Goal: Task Accomplishment & Management: Manage account settings

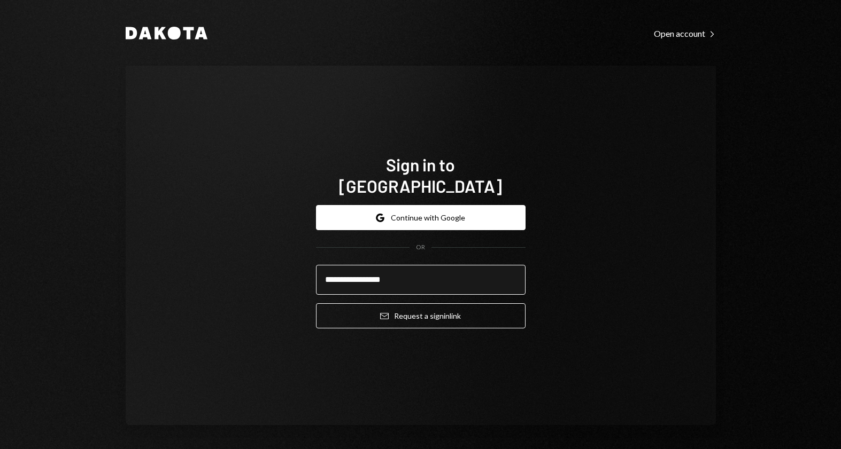
type input "**********"
click at [316, 304] on button "Email Request a sign in link" at bounding box center [420, 316] width 209 height 25
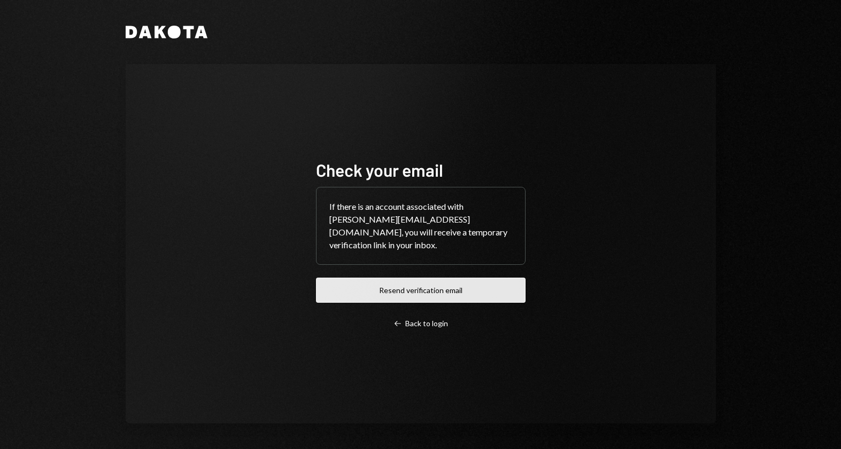
click at [437, 286] on button "Resend verification email" at bounding box center [420, 290] width 209 height 25
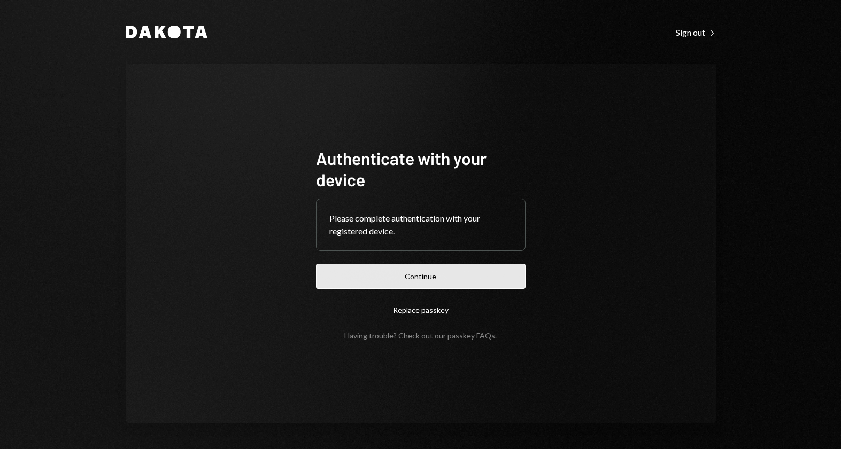
click at [428, 278] on button "Continue" at bounding box center [420, 276] width 209 height 25
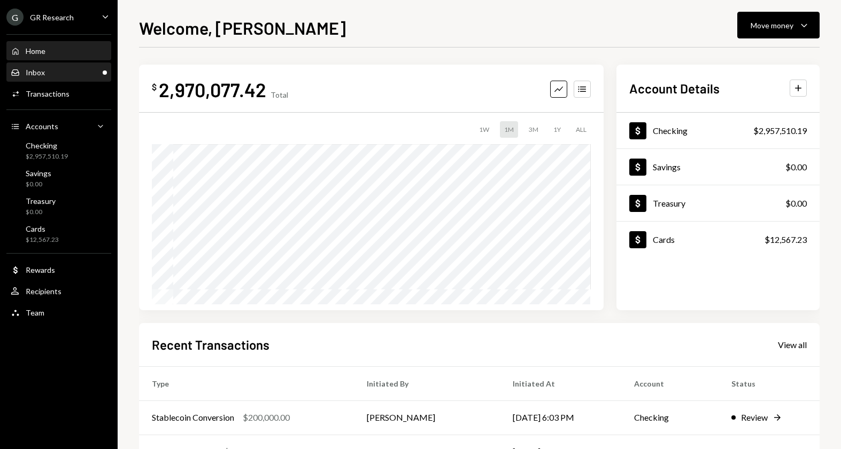
click at [59, 74] on div "Inbox Inbox" at bounding box center [59, 73] width 96 height 10
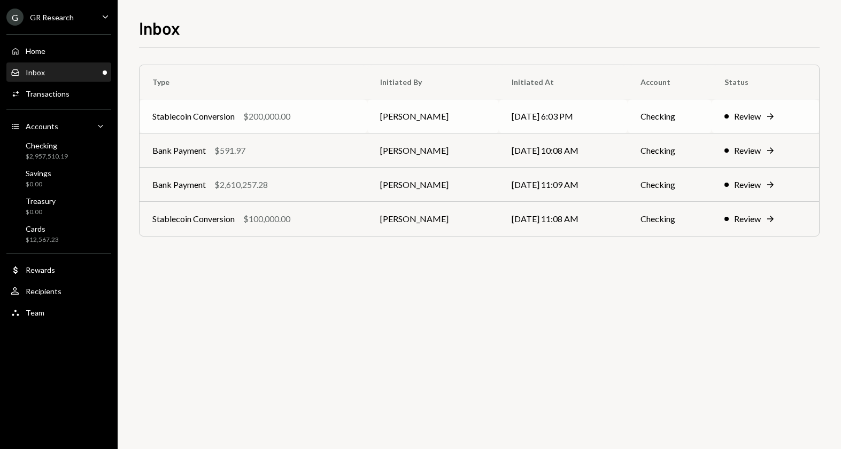
click at [775, 118] on icon "Right Arrow" at bounding box center [770, 116] width 11 height 11
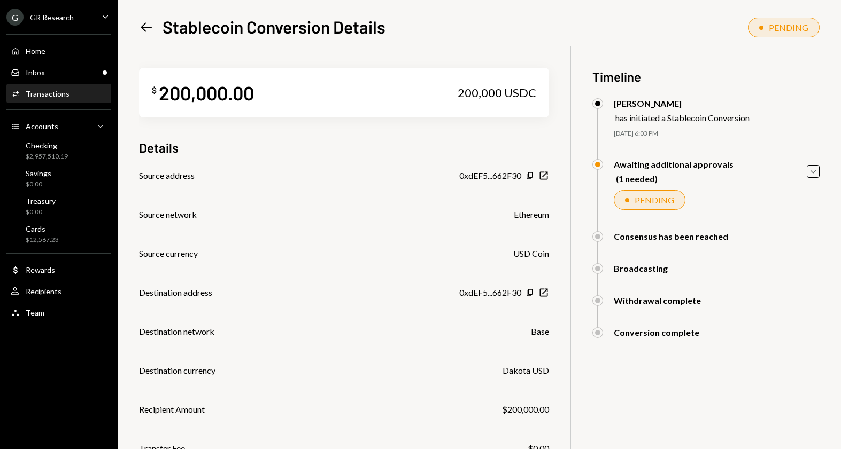
scroll to position [99, 0]
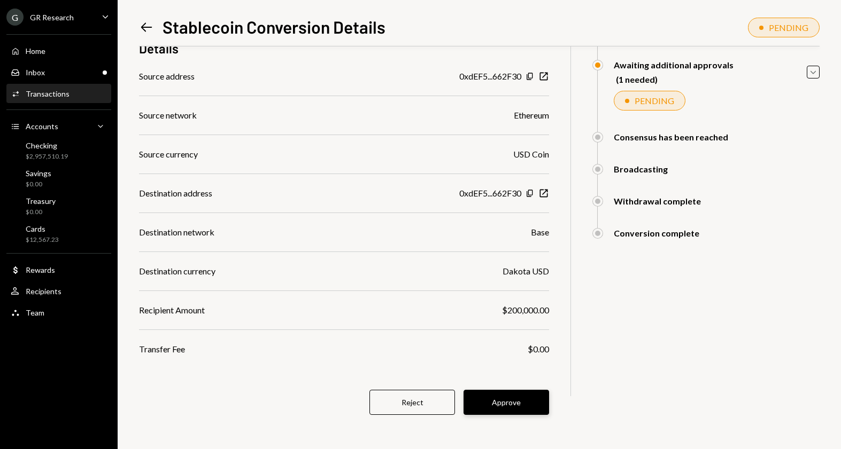
click at [510, 400] on button "Approve" at bounding box center [505, 402] width 85 height 25
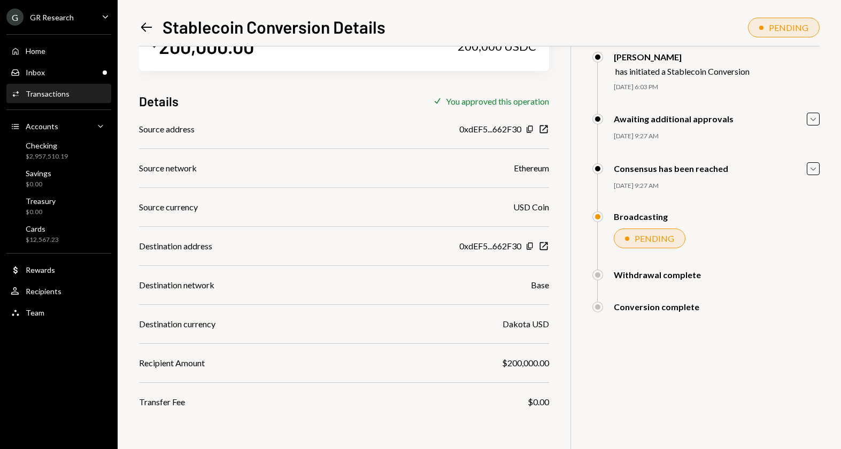
scroll to position [0, 0]
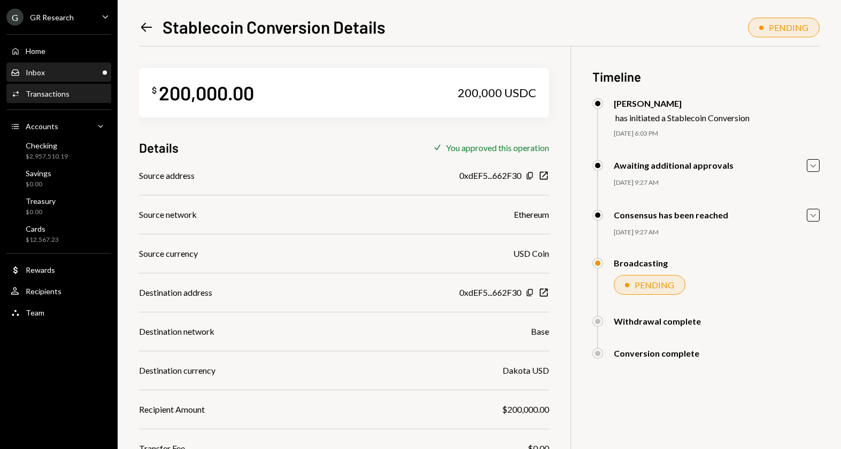
click at [49, 70] on div "Inbox Inbox" at bounding box center [59, 73] width 96 height 10
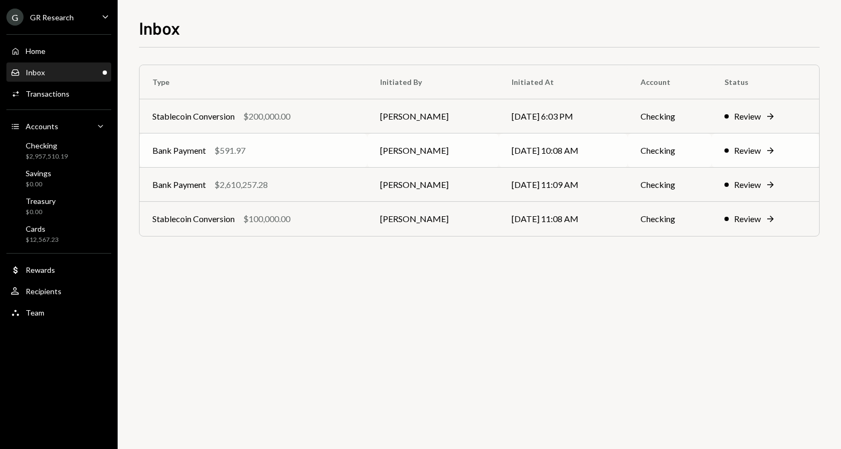
click at [752, 150] on div "Review" at bounding box center [747, 150] width 27 height 13
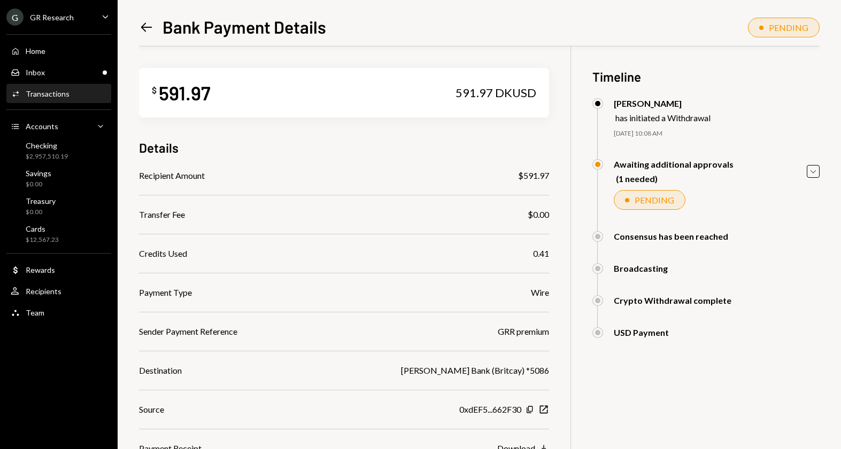
scroll to position [99, 0]
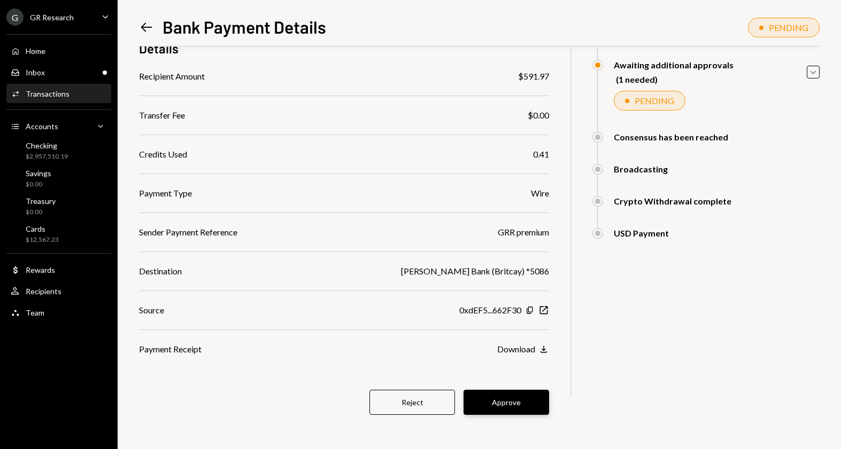
click at [509, 398] on button "Approve" at bounding box center [505, 402] width 85 height 25
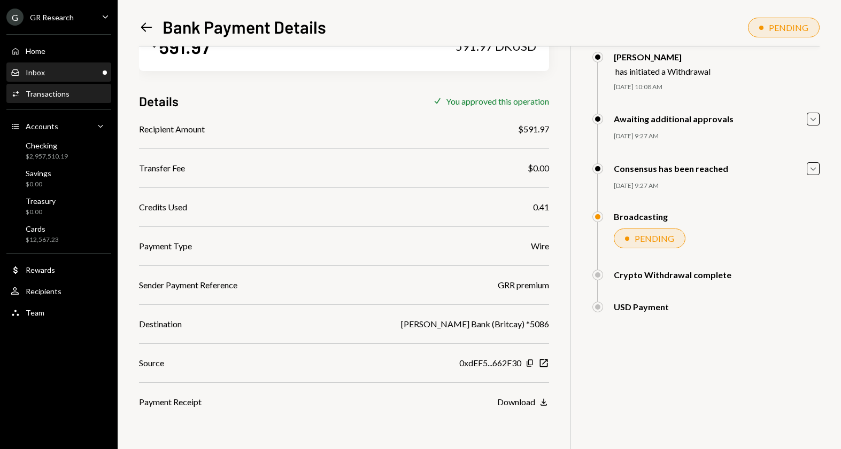
click at [57, 69] on div "Inbox Inbox" at bounding box center [59, 73] width 96 height 10
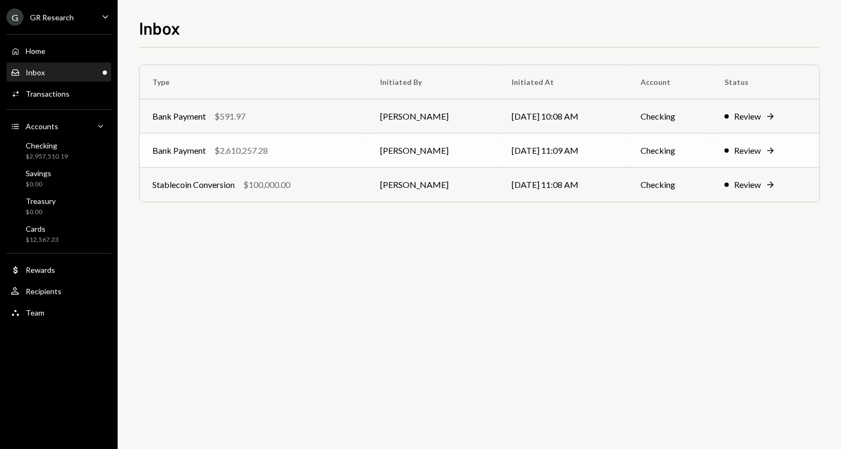
click at [261, 151] on div "$2,610,257.28" at bounding box center [240, 150] width 53 height 13
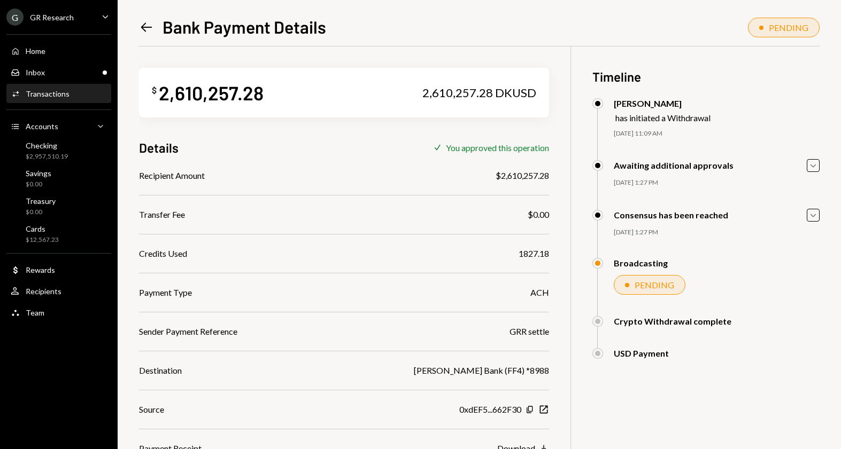
click at [143, 27] on icon "Left Arrow" at bounding box center [146, 27] width 15 height 15
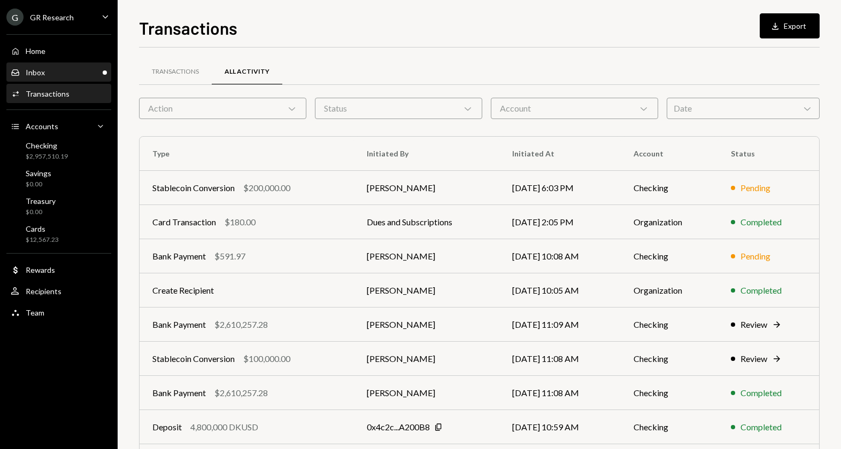
click at [38, 72] on div "Inbox" at bounding box center [35, 72] width 19 height 9
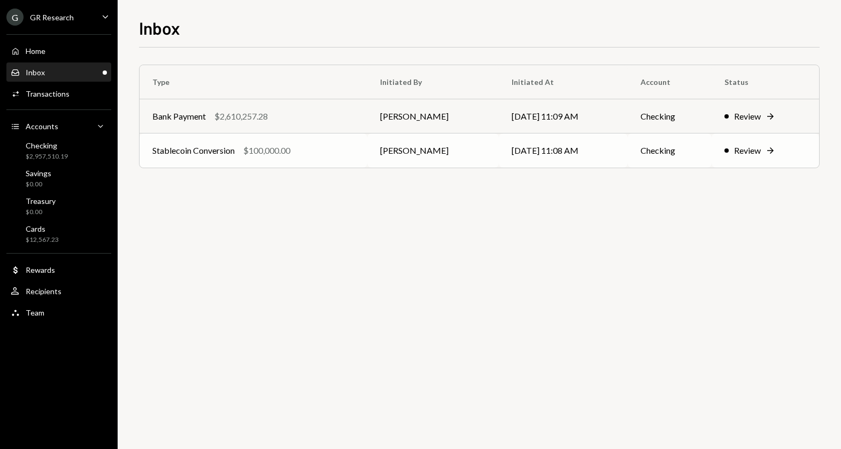
click at [209, 152] on div "Stablecoin Conversion" at bounding box center [193, 150] width 82 height 13
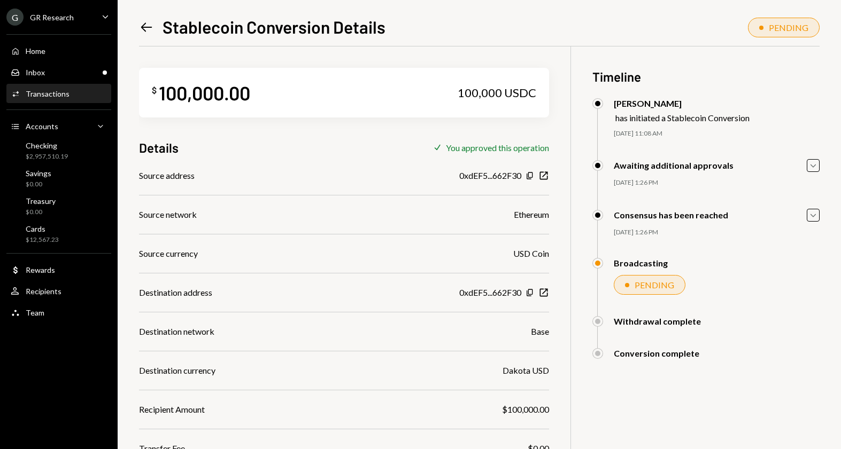
scroll to position [46, 0]
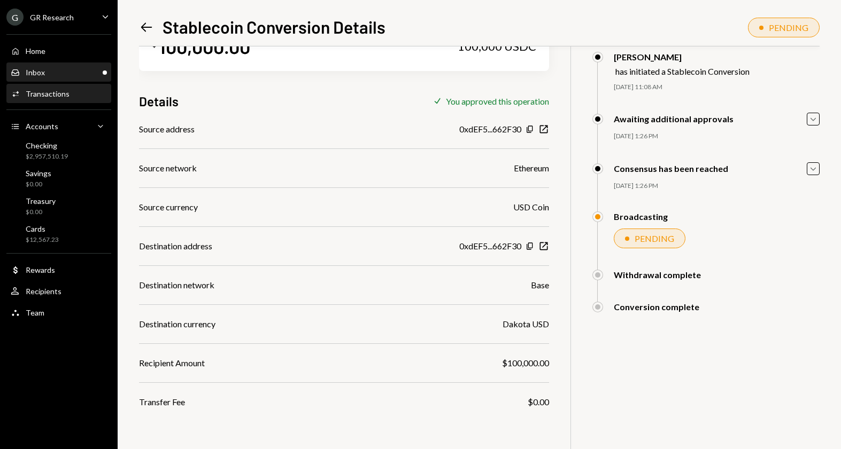
click at [42, 71] on div "Inbox" at bounding box center [35, 72] width 19 height 9
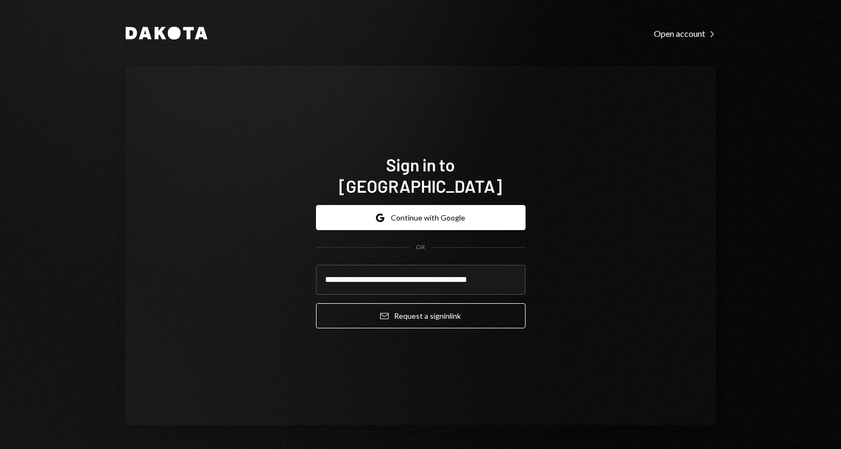
type input "**********"
click at [316, 304] on button "Email Request a sign in link" at bounding box center [420, 316] width 209 height 25
type input "**********"
click at [316, 304] on button "Email Request a sign in link" at bounding box center [420, 316] width 209 height 25
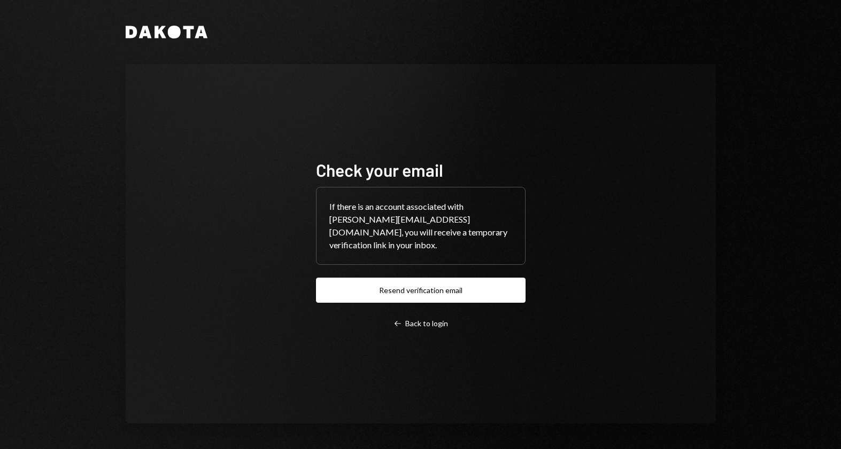
click at [365, 305] on div "Check your email If there is an account associated with [PERSON_NAME][EMAIL_ADD…" at bounding box center [420, 243] width 209 height 169
click at [382, 297] on div "Check your email If there is an account associated with [PERSON_NAME][EMAIL_ADD…" at bounding box center [420, 243] width 209 height 169
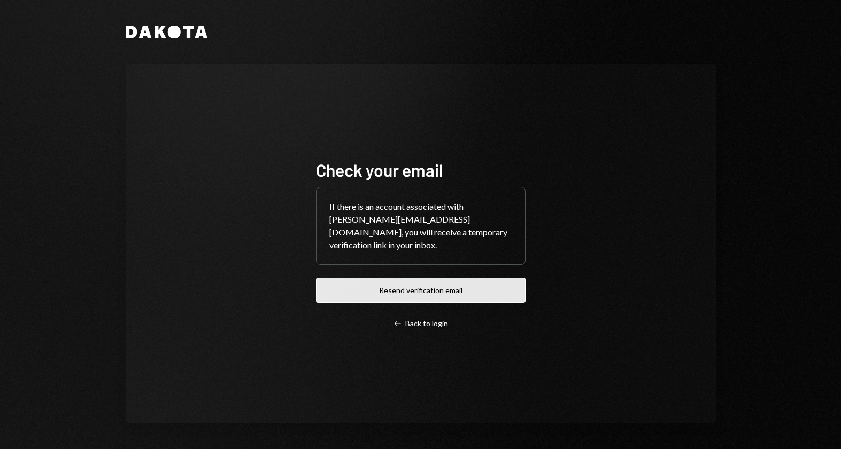
click at [399, 278] on button "Resend verification email" at bounding box center [420, 290] width 209 height 25
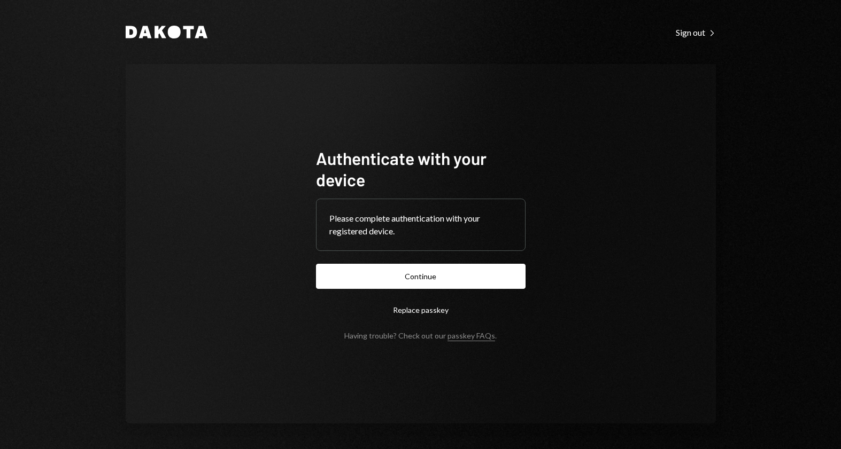
click at [316, 264] on button "Continue" at bounding box center [420, 276] width 209 height 25
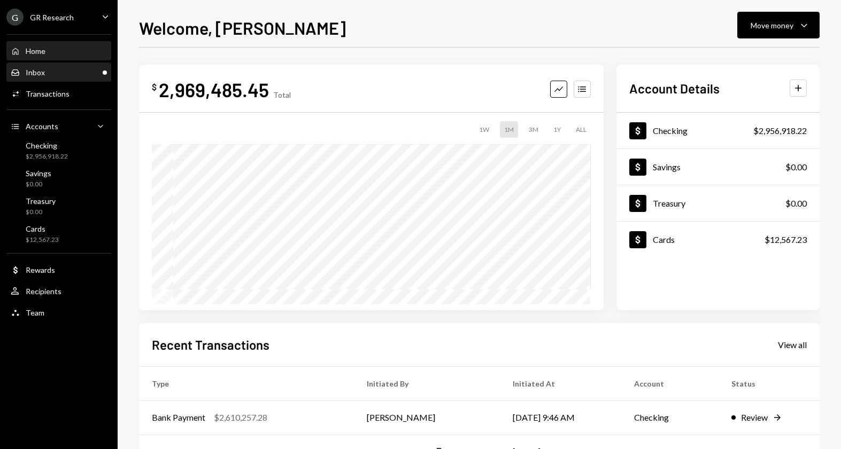
click at [46, 72] on div "Inbox Inbox" at bounding box center [59, 73] width 96 height 10
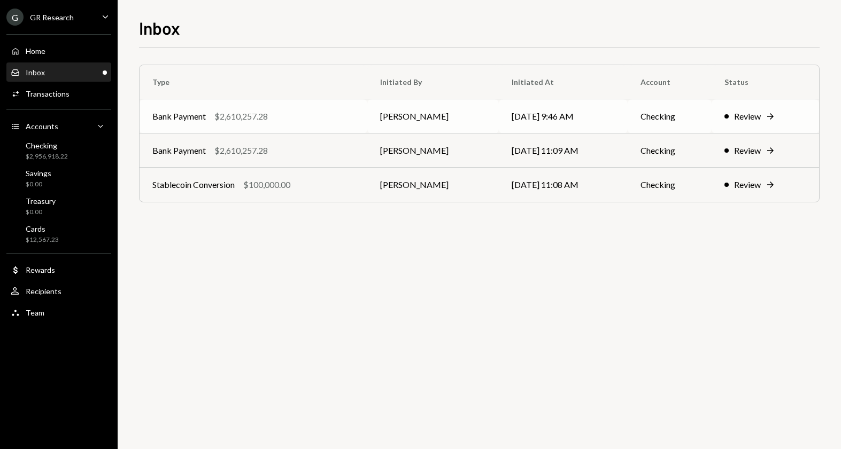
click at [753, 115] on div "Review" at bounding box center [747, 116] width 27 height 13
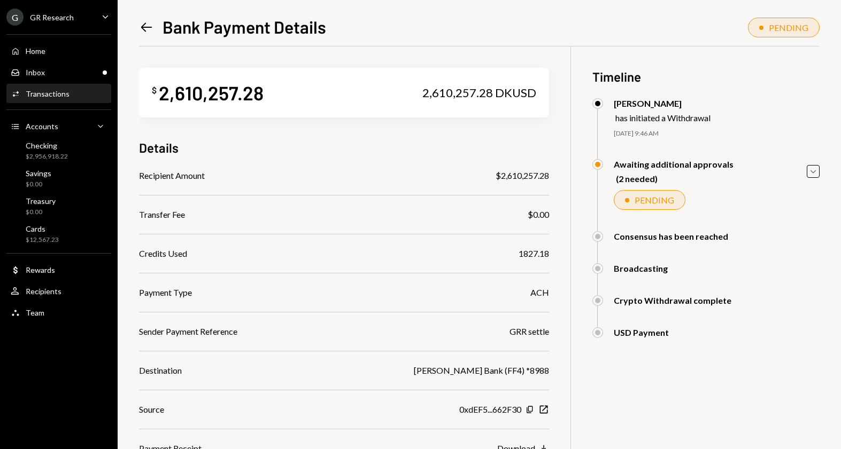
scroll to position [99, 0]
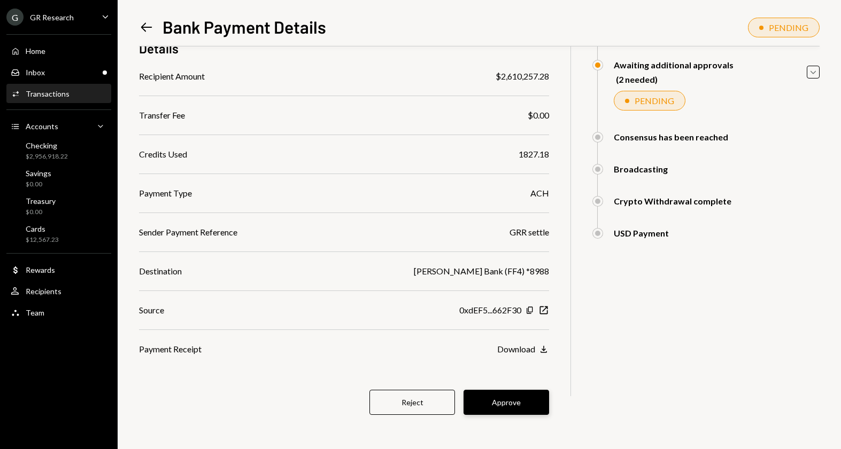
click at [515, 399] on button "Approve" at bounding box center [505, 402] width 85 height 25
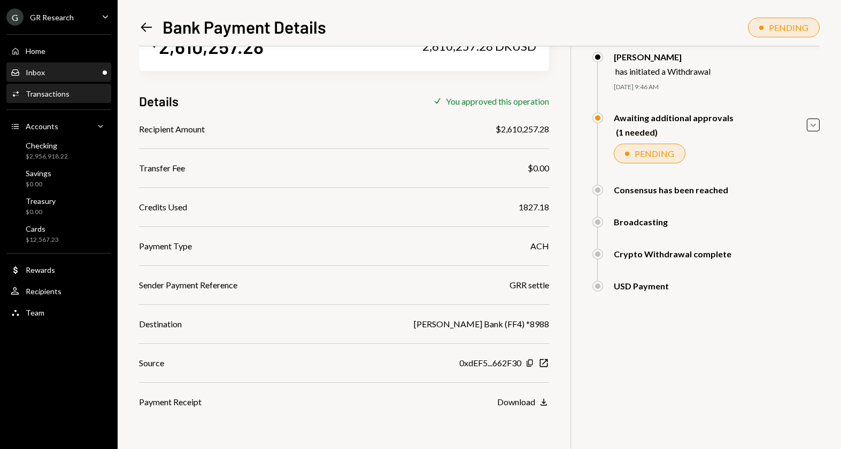
click at [53, 68] on div "Inbox Inbox" at bounding box center [59, 73] width 96 height 10
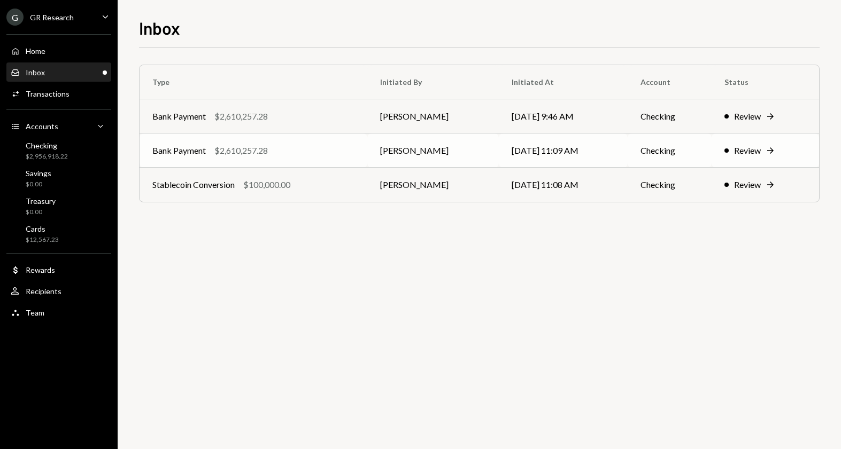
click at [753, 150] on div "Review" at bounding box center [747, 150] width 27 height 13
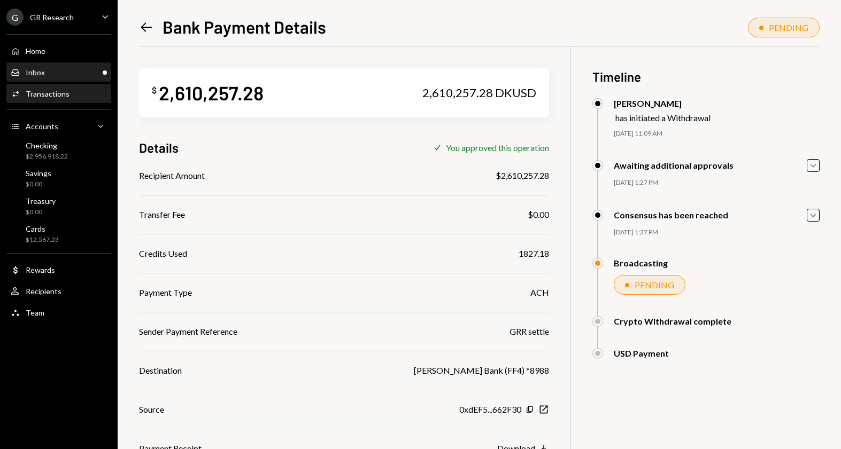
click at [58, 71] on div "Inbox Inbox" at bounding box center [59, 73] width 96 height 10
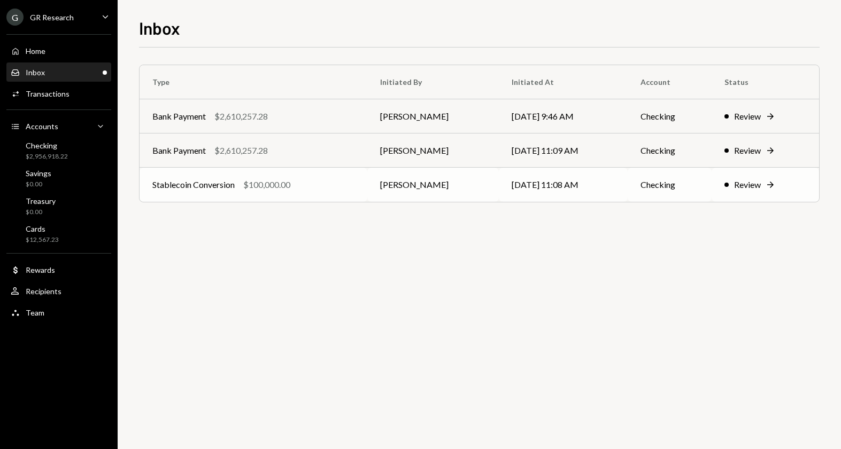
click at [755, 184] on div "Review" at bounding box center [747, 184] width 27 height 13
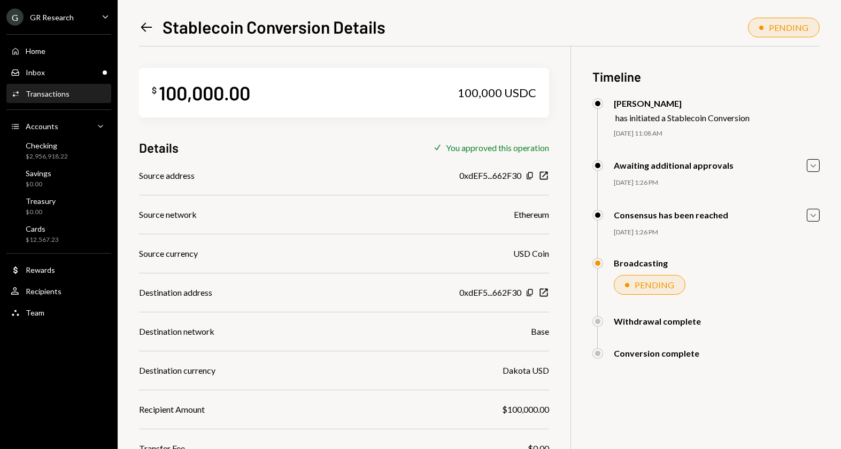
scroll to position [46, 0]
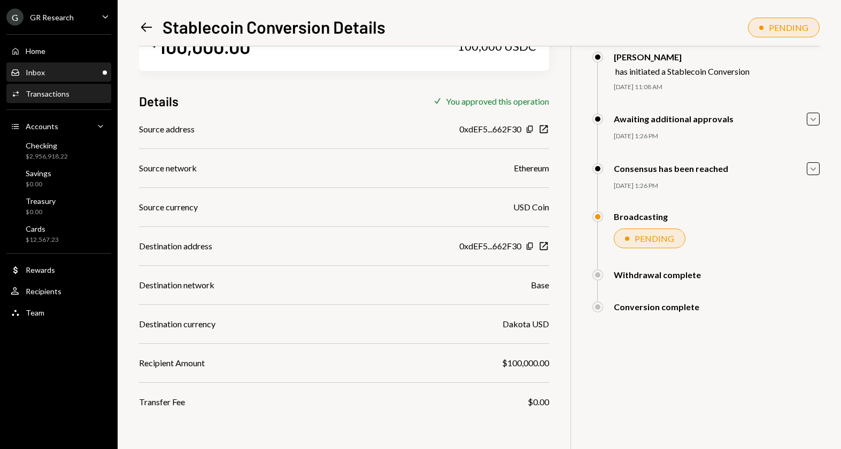
click at [46, 69] on div "Inbox Inbox" at bounding box center [59, 73] width 96 height 10
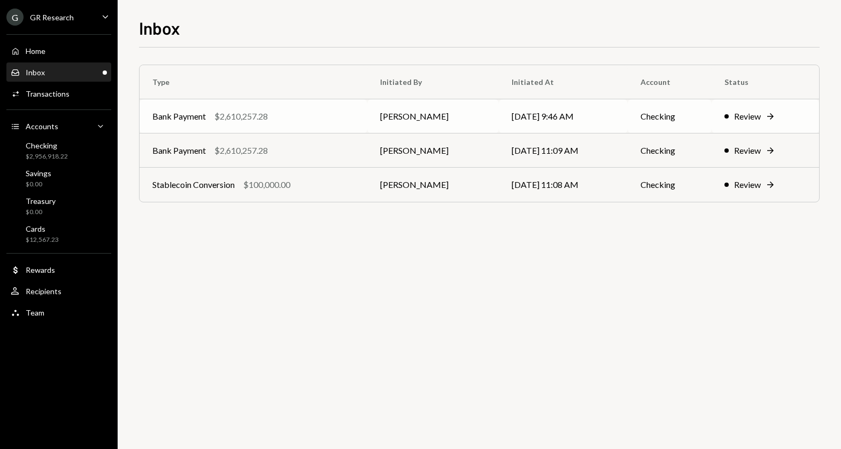
click at [755, 112] on div "Review" at bounding box center [747, 116] width 27 height 13
